Goal: Navigation & Orientation: Find specific page/section

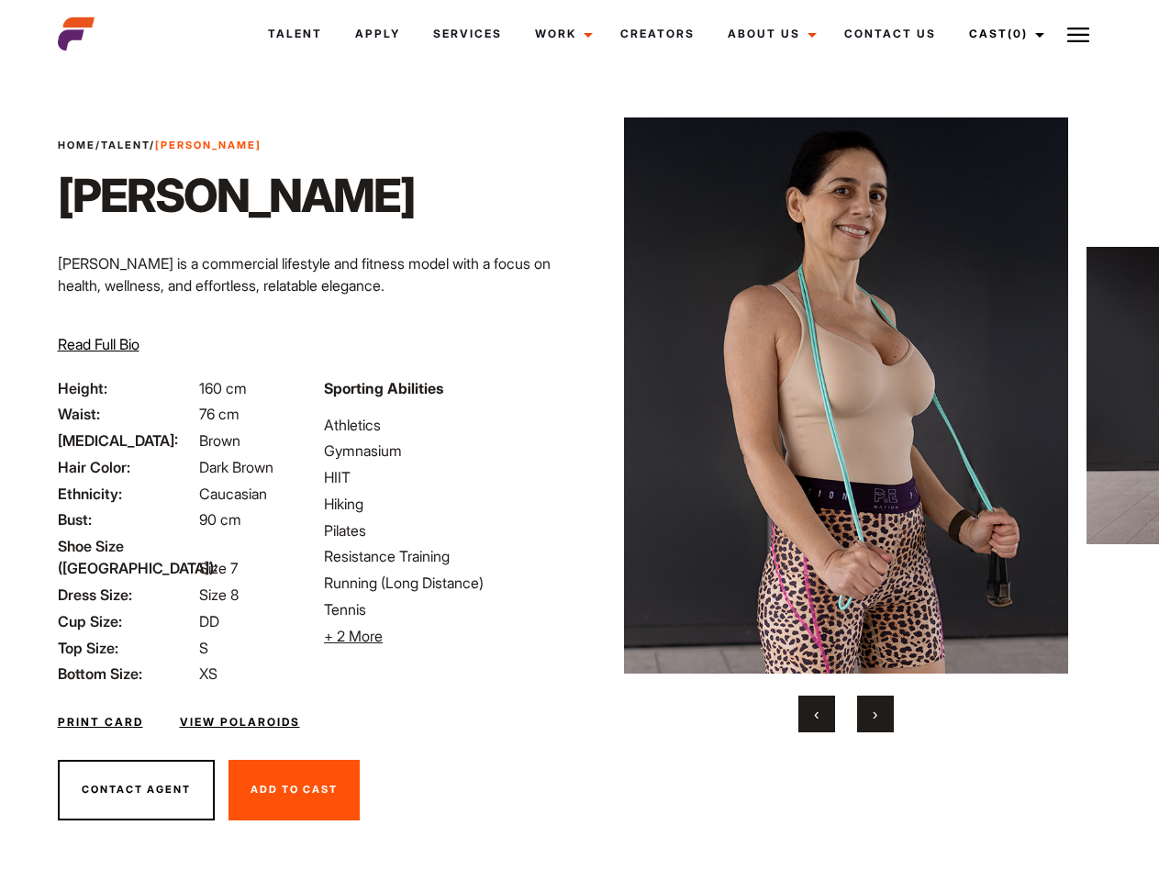
click at [1001, 34] on link "Cast (0)" at bounding box center [1004, 34] width 103 height 50
click at [1078, 34] on img at bounding box center [1078, 35] width 22 height 22
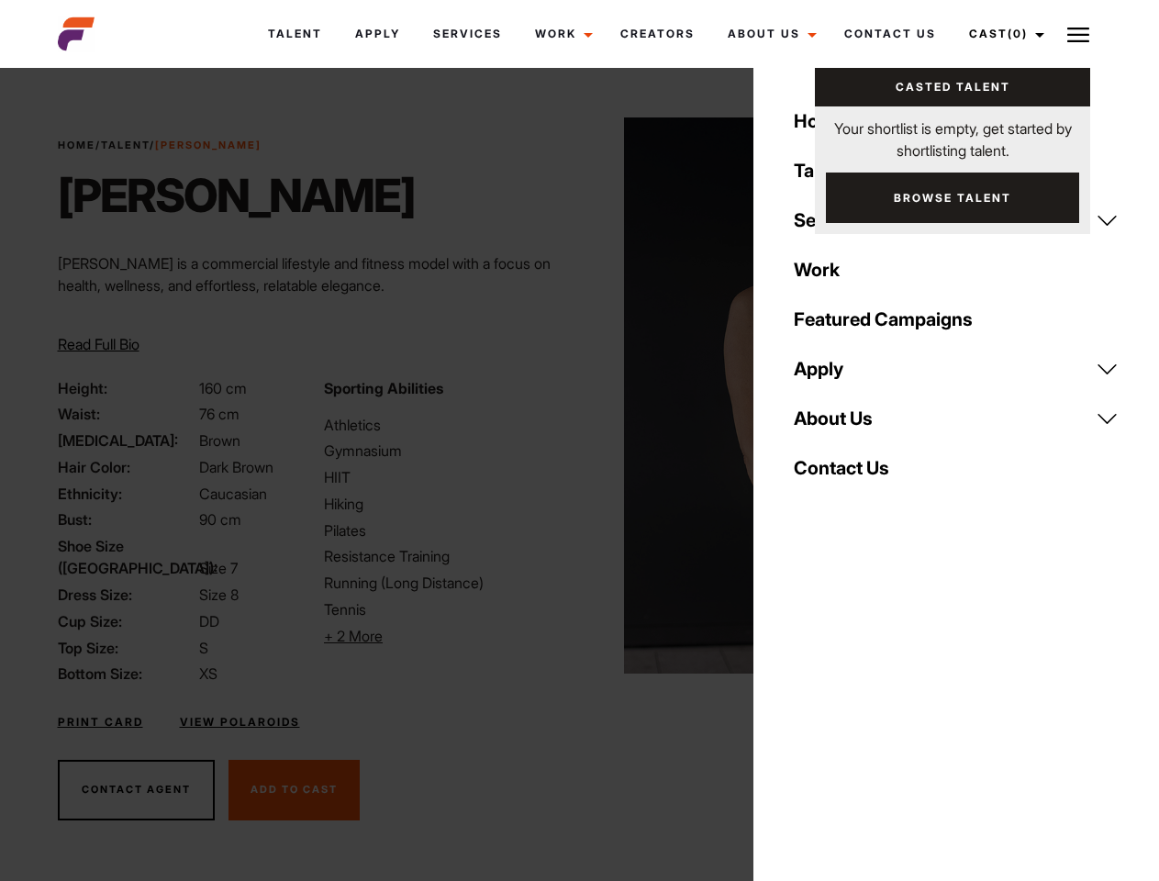
click at [446, 636] on li "+ 2 More Hide More" at bounding box center [446, 636] width 244 height 22
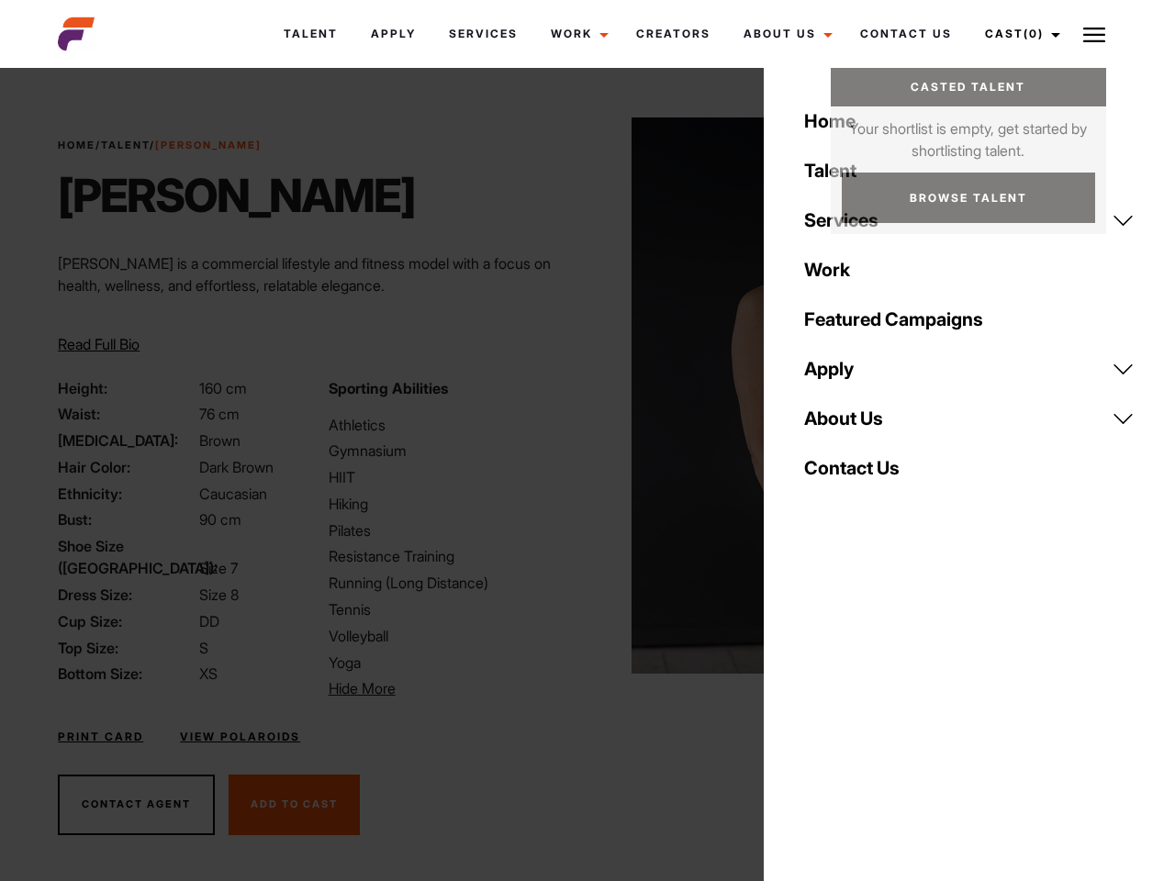
click at [845, 425] on img at bounding box center [853, 395] width 445 height 556
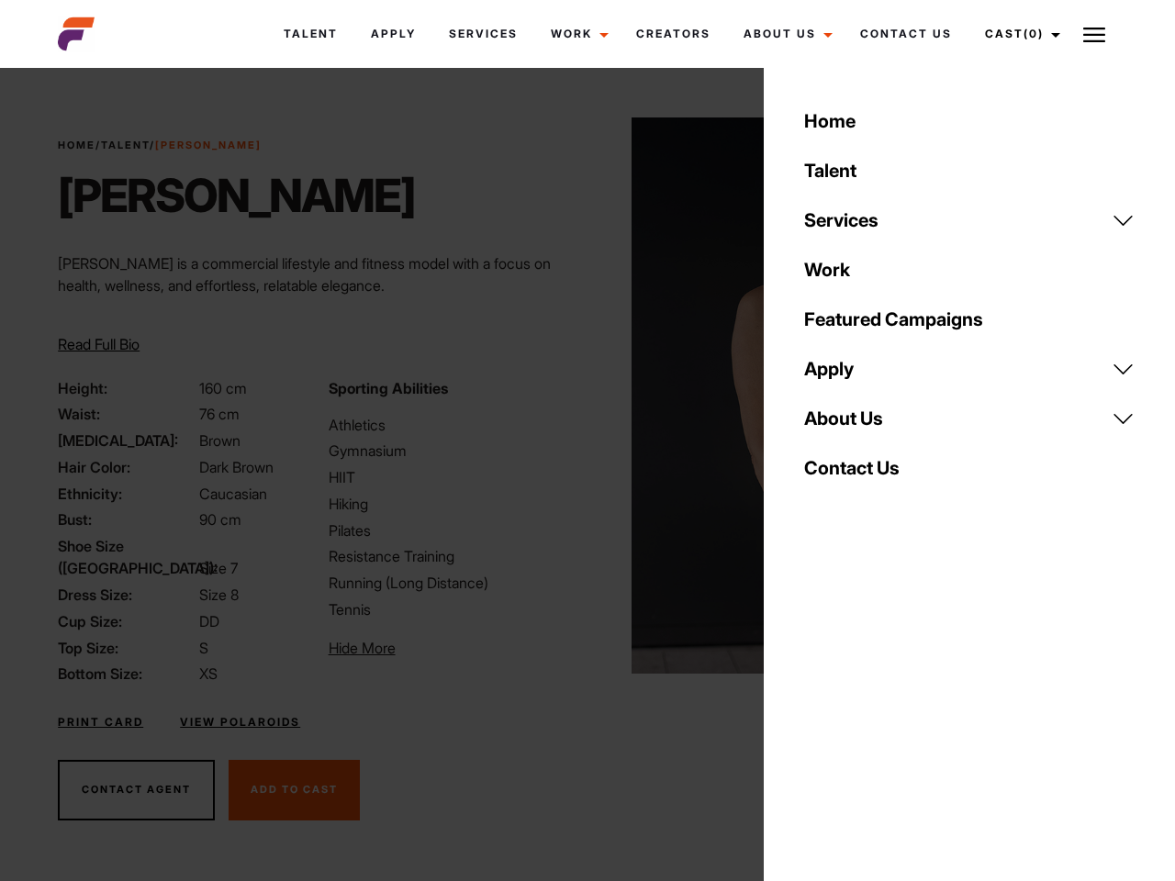
click at [579, 396] on div "Sporting Abilities Athletics Gymnasium HIIT Hiking Pilates Resistance Training …" at bounding box center [453, 531] width 270 height 308
click at [817, 714] on div "Home Talent Services Talent Casting Photography Videography Creative Hair and M…" at bounding box center [969, 440] width 411 height 881
click at [876, 714] on div "Home Talent Services Talent Casting Photography Videography Creative Hair and M…" at bounding box center [969, 440] width 411 height 881
